Goal: Check status: Check status

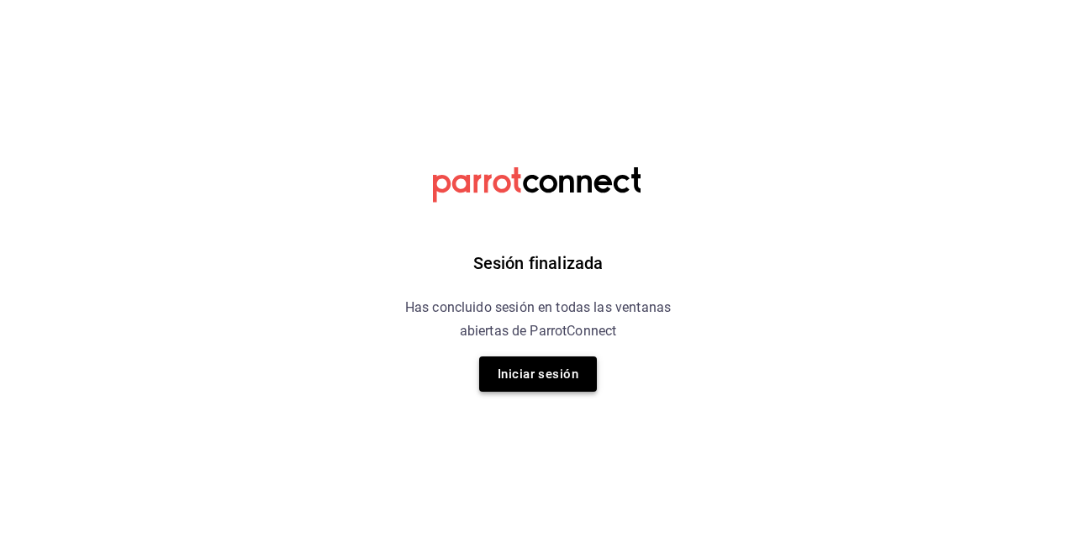
click at [525, 377] on button "Iniciar sesión" at bounding box center [538, 373] width 118 height 35
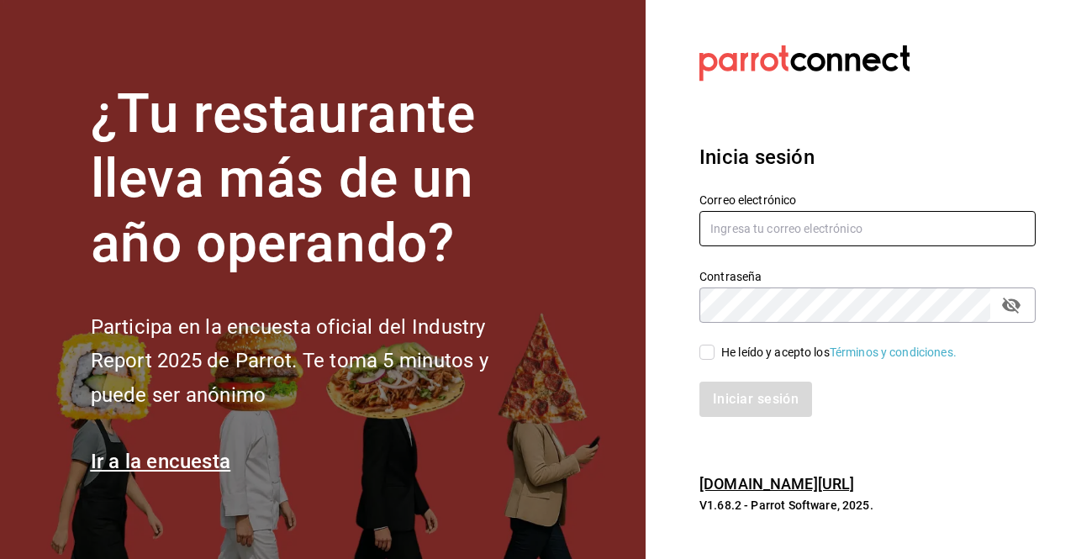
click at [766, 224] on input "text" at bounding box center [867, 228] width 336 height 35
type input "[EMAIL_ADDRESS][DOMAIN_NAME]"
click at [702, 353] on input "He leído y acepto los Términos y condiciones." at bounding box center [706, 352] width 15 height 15
checkbox input "true"
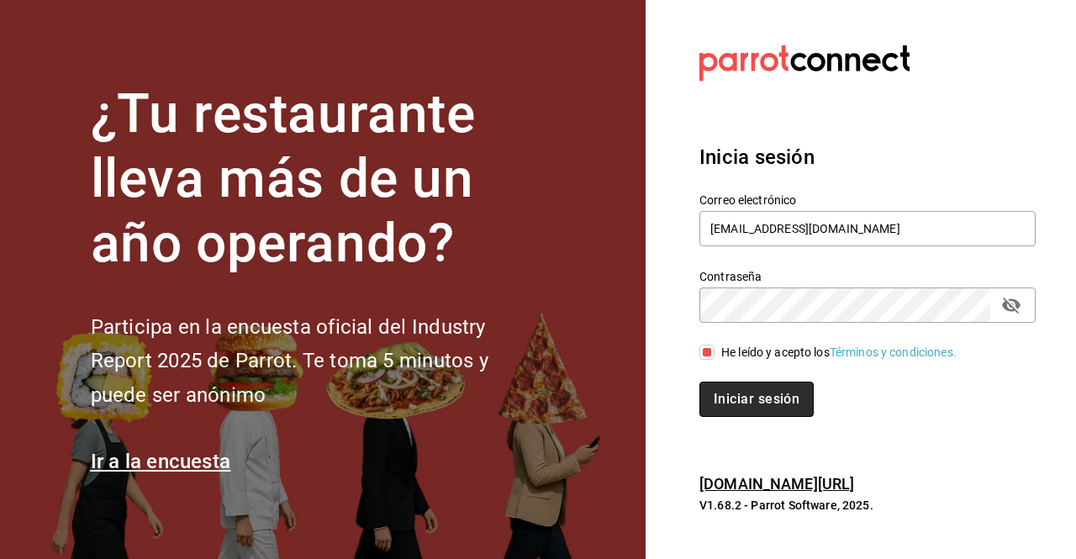
click at [738, 401] on button "Iniciar sesión" at bounding box center [756, 399] width 114 height 35
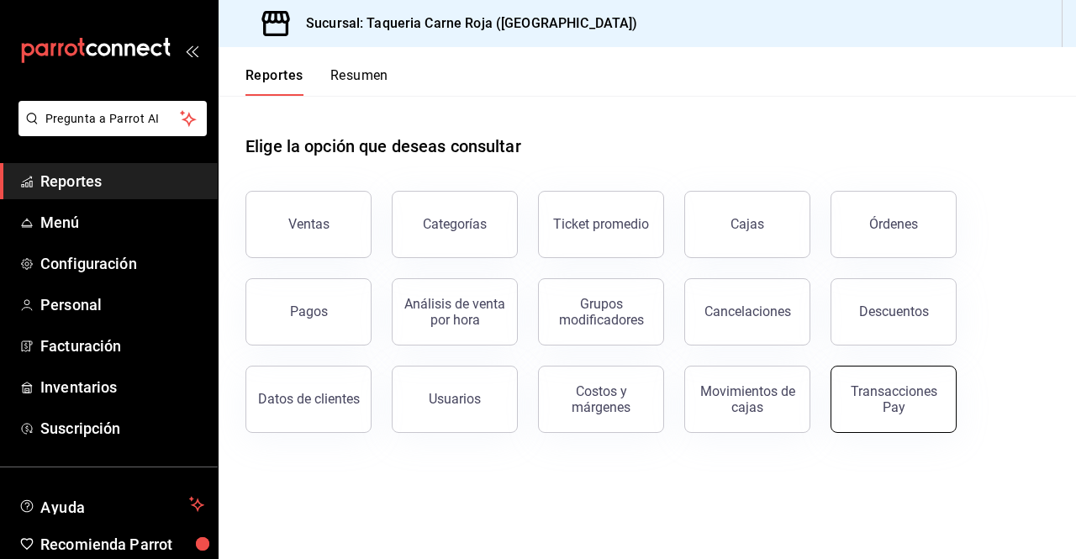
click at [876, 409] on div "Transacciones Pay" at bounding box center [893, 399] width 104 height 32
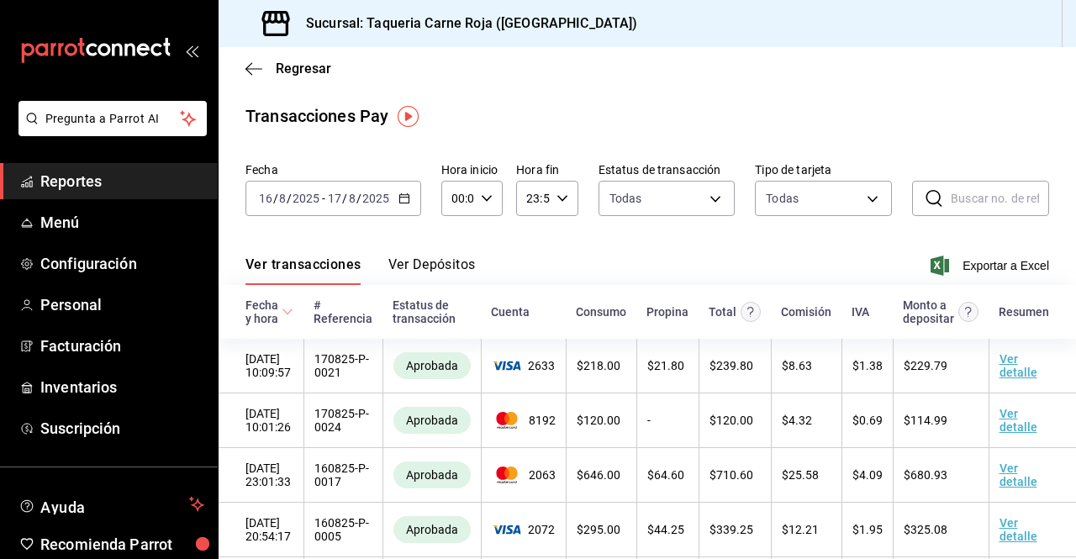
click at [446, 262] on button "Ver Depósitos" at bounding box center [431, 270] width 87 height 29
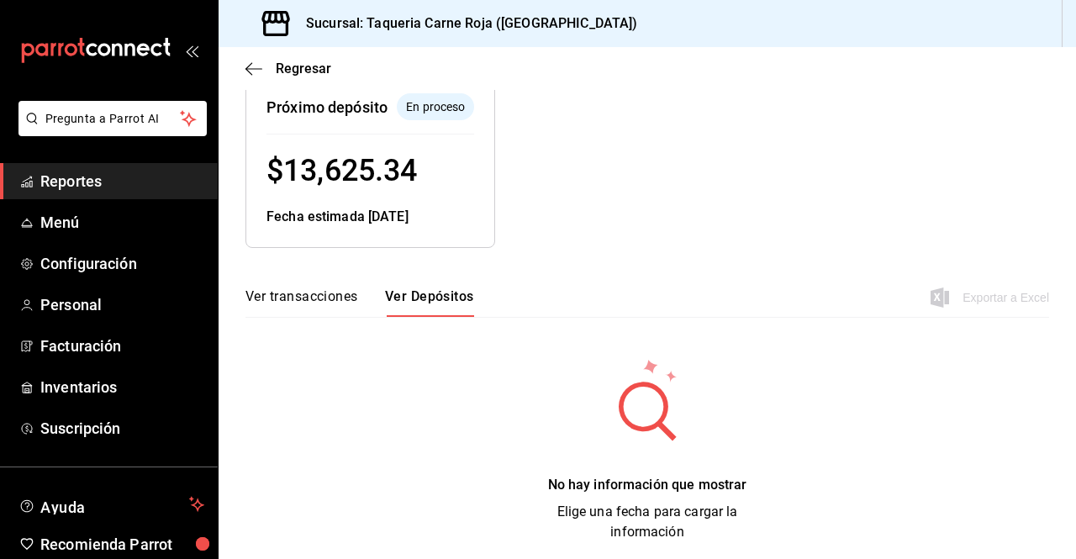
scroll to position [214, 0]
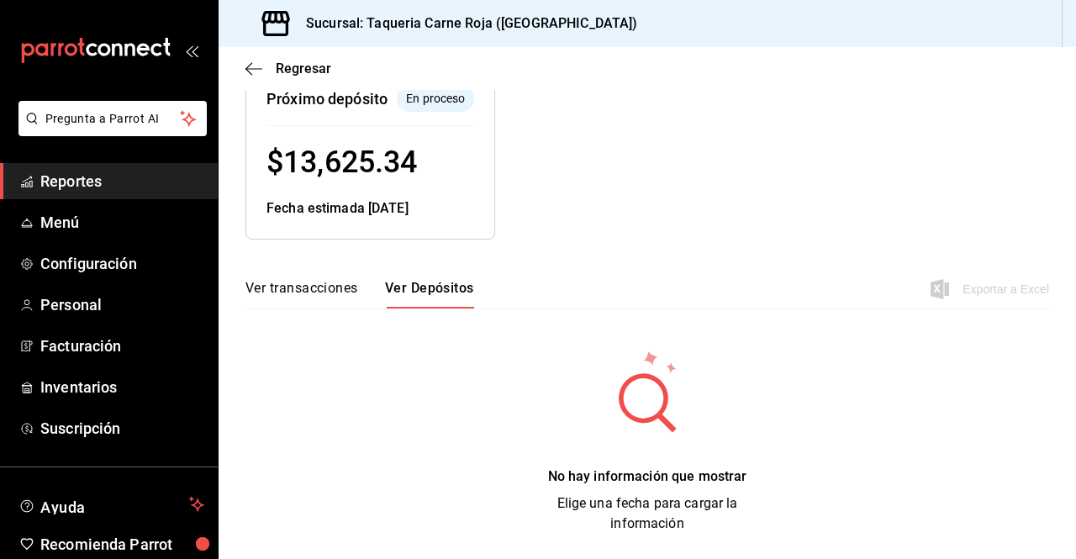
click at [341, 290] on button "Ver transacciones" at bounding box center [301, 294] width 113 height 29
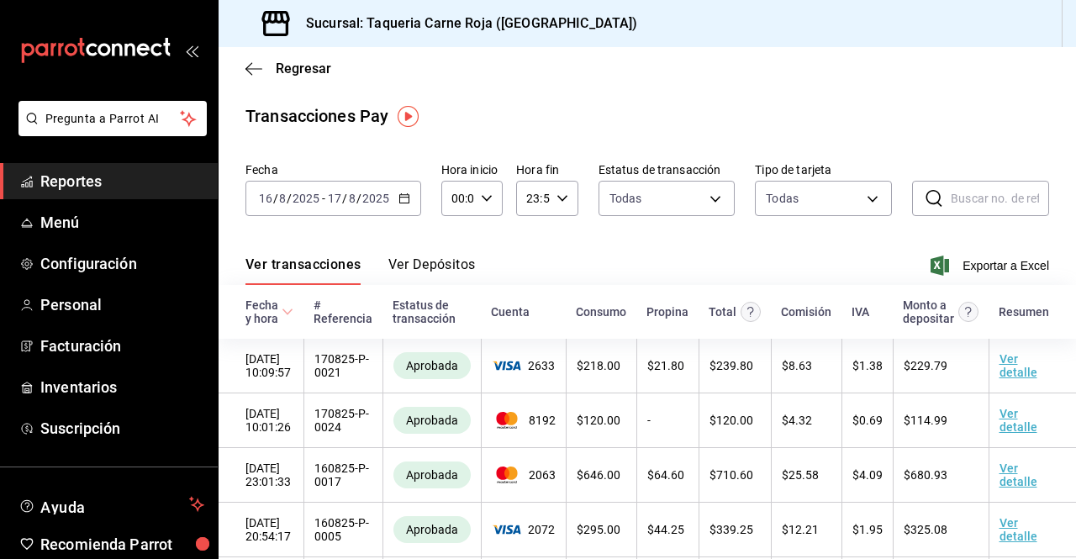
click at [419, 272] on button "Ver Depósitos" at bounding box center [431, 270] width 87 height 29
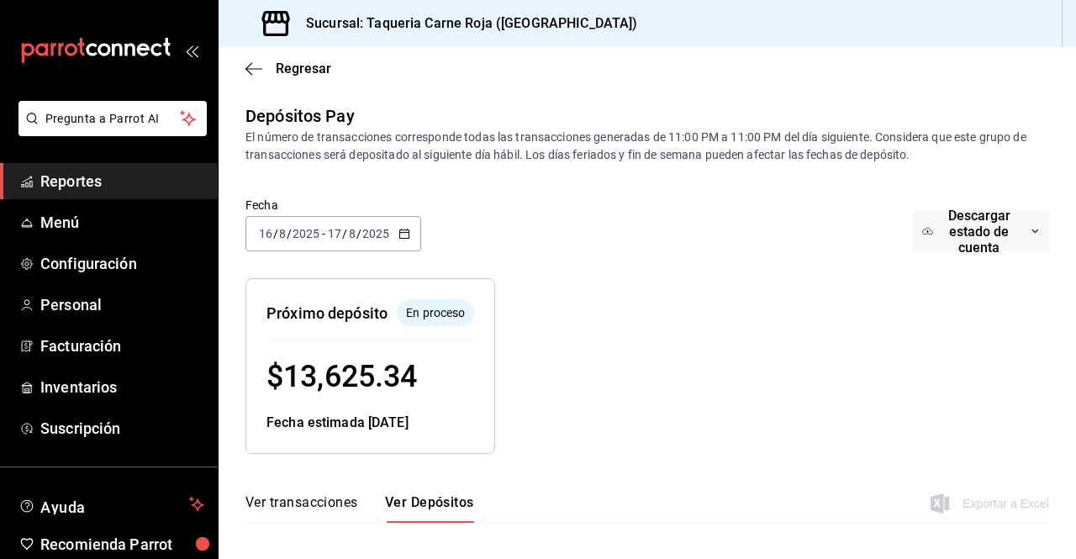
click at [408, 231] on icon "button" at bounding box center [404, 234] width 12 height 12
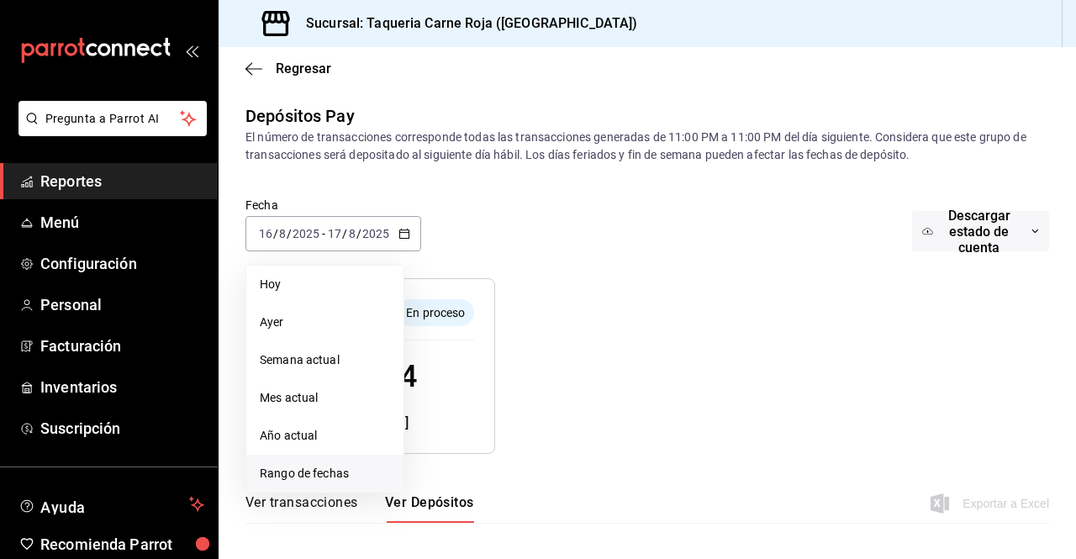
click at [290, 459] on li "Rango de fechas" at bounding box center [324, 474] width 157 height 38
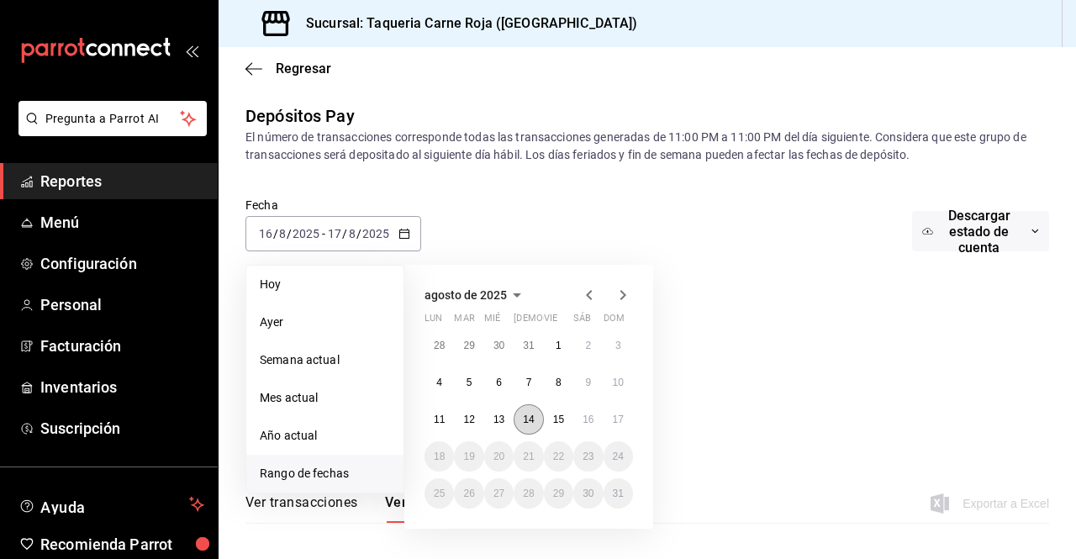
click at [526, 420] on abbr "14" at bounding box center [528, 420] width 11 height 12
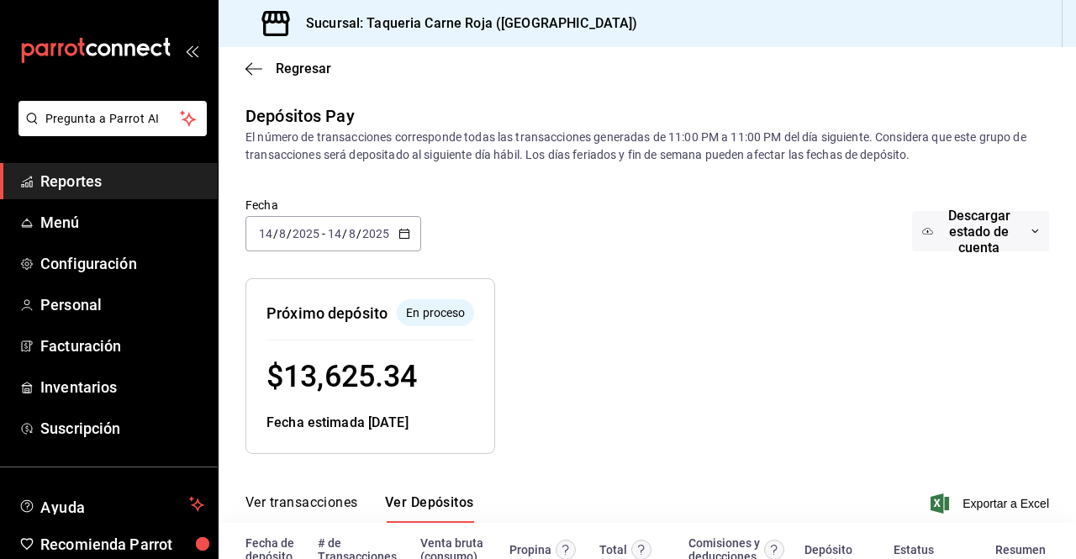
scroll to position [114, 0]
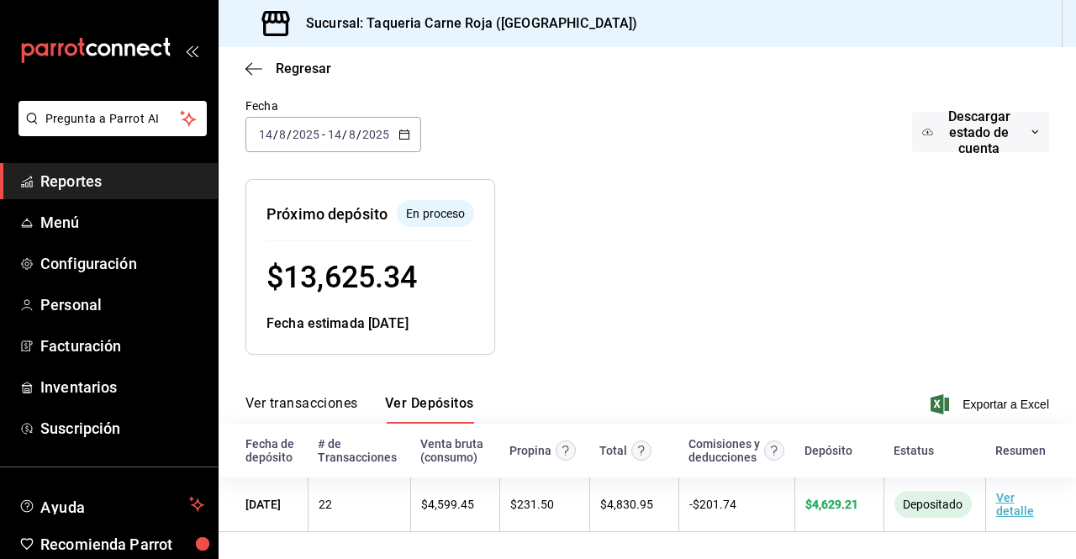
click at [400, 129] on icon "button" at bounding box center [404, 135] width 12 height 12
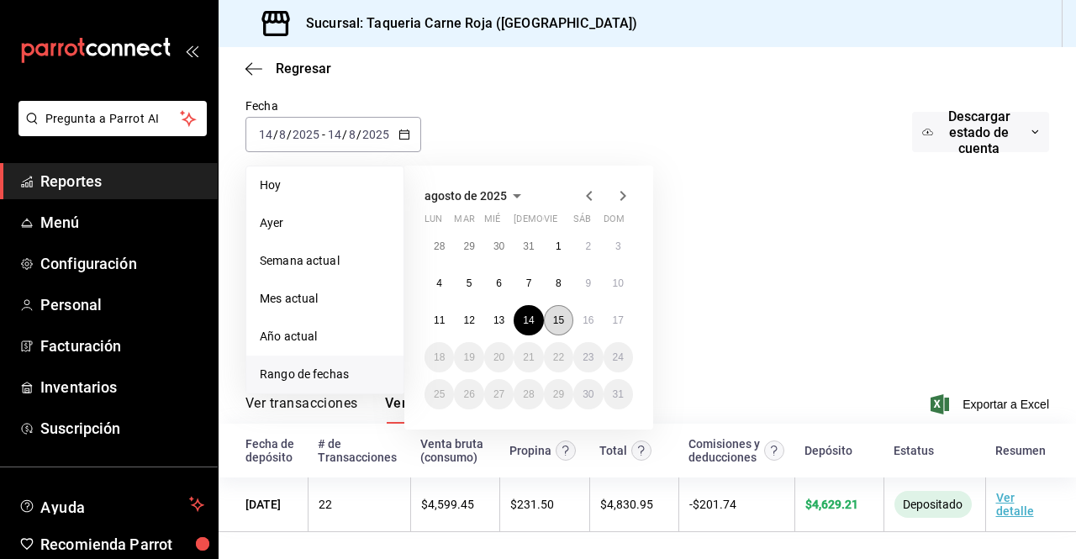
click at [560, 314] on abbr "15" at bounding box center [558, 320] width 11 height 12
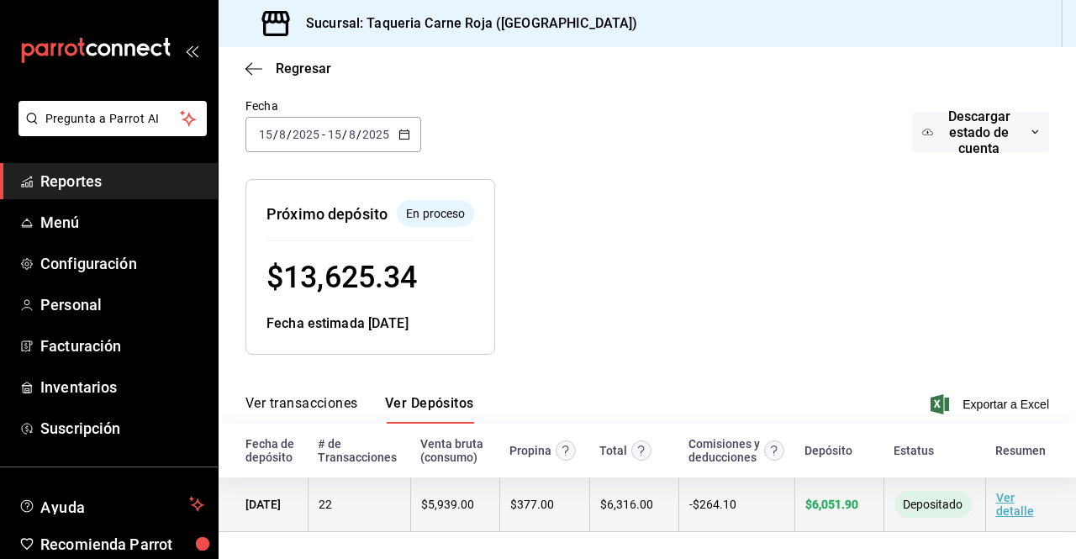
click at [997, 507] on link "Ver detalle" at bounding box center [1015, 504] width 38 height 27
